Goal: Find specific page/section: Find specific page/section

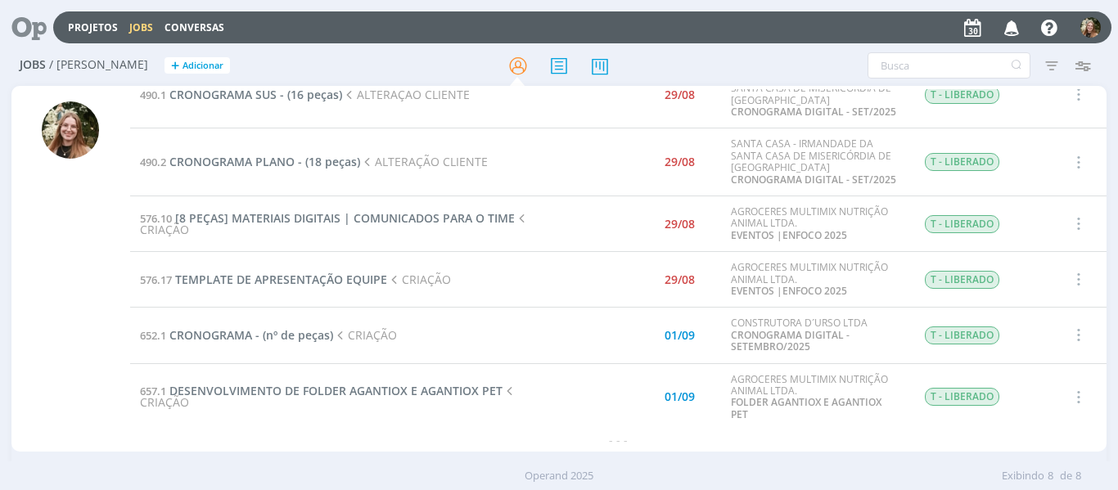
scroll to position [70, 0]
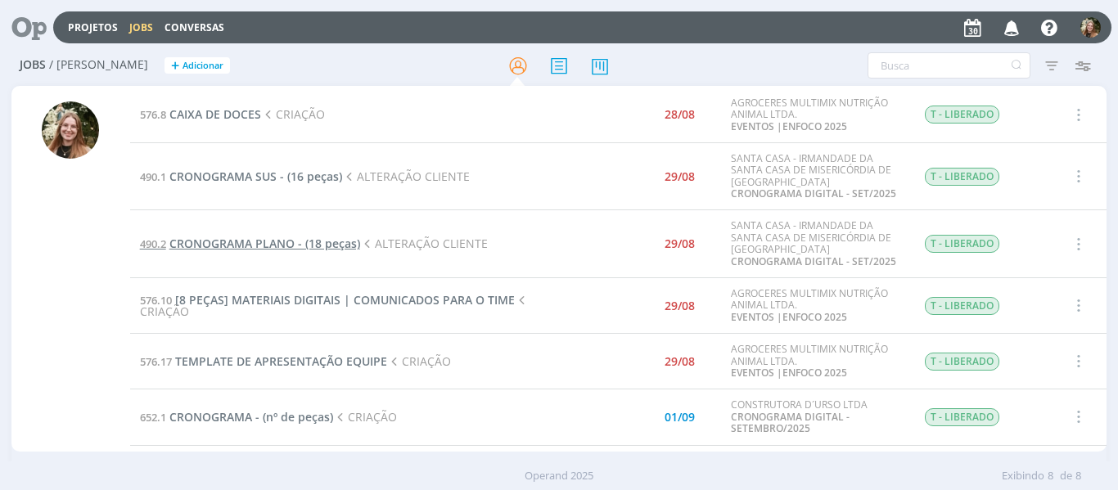
click at [210, 244] on span "CRONOGRAMA PLANO - (18 peças)" at bounding box center [264, 244] width 191 height 16
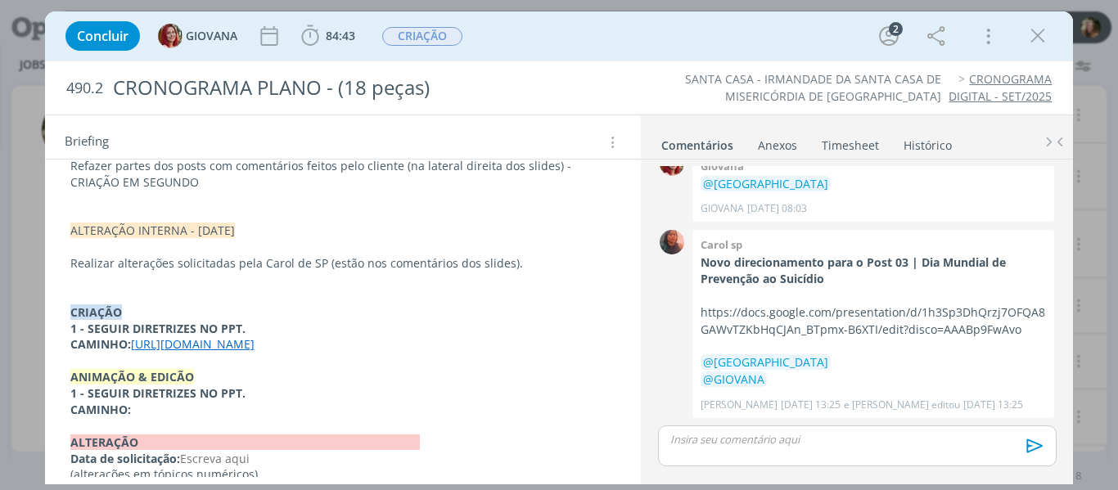
scroll to position [437, 0]
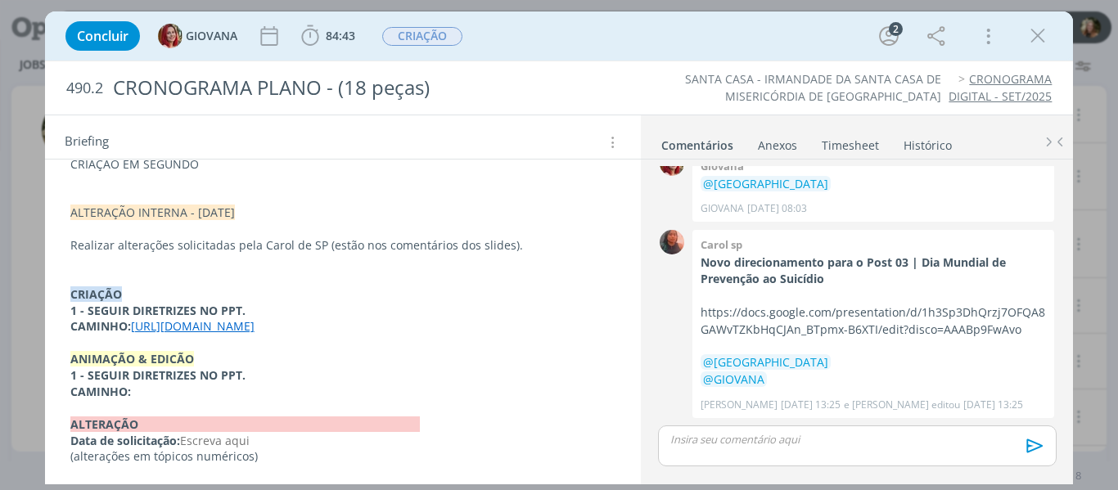
click at [191, 318] on link "[URL][DOMAIN_NAME]" at bounding box center [193, 326] width 124 height 16
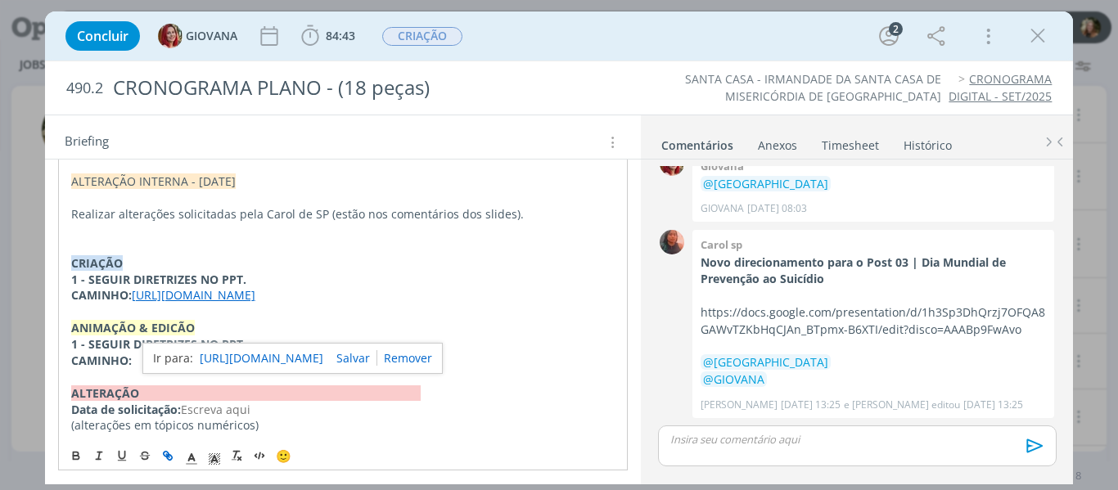
click at [268, 351] on link "[URL][DOMAIN_NAME]" at bounding box center [262, 358] width 124 height 21
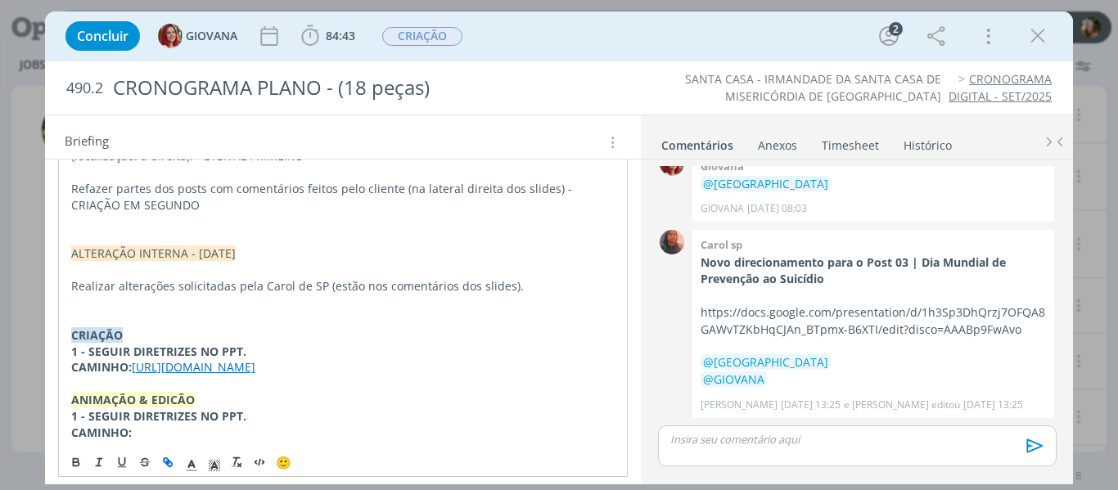
scroll to position [223, 0]
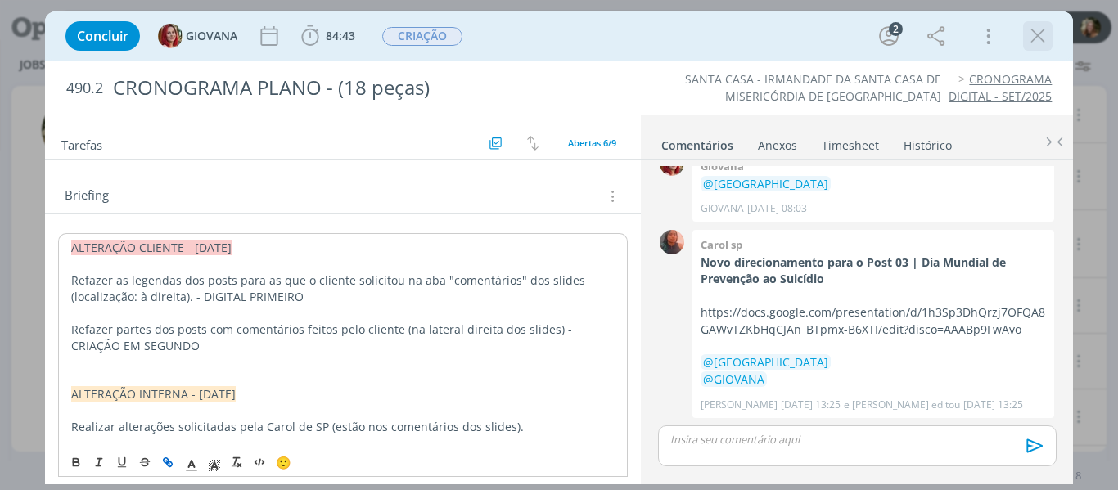
click at [1041, 35] on icon "dialog" at bounding box center [1037, 36] width 25 height 25
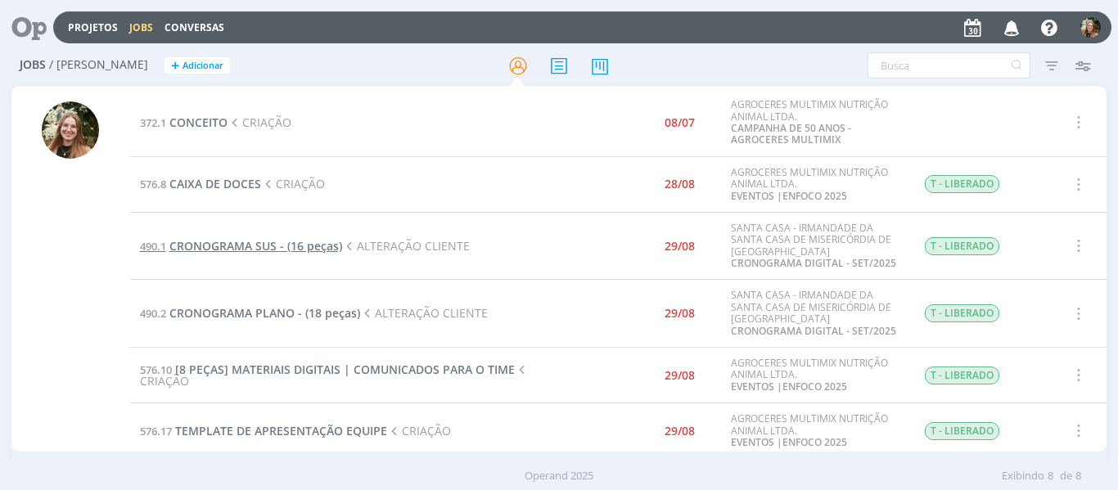
click at [232, 240] on span "CRONOGRAMA SUS - (16 peças)" at bounding box center [255, 246] width 173 height 16
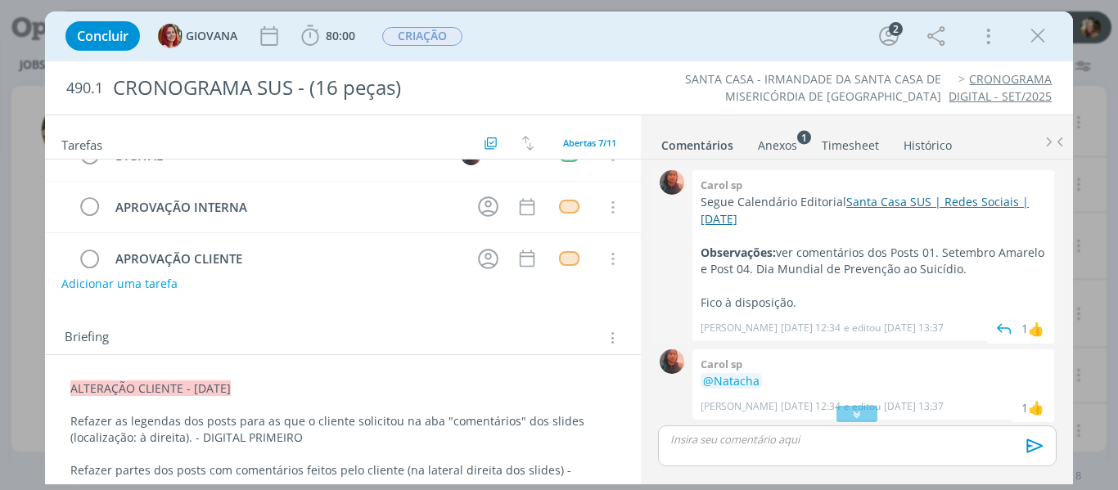
click at [880, 196] on link "Santa Casa SUS | Redes Sociais | [DATE]" at bounding box center [864, 210] width 328 height 32
